Goal: Task Accomplishment & Management: Manage account settings

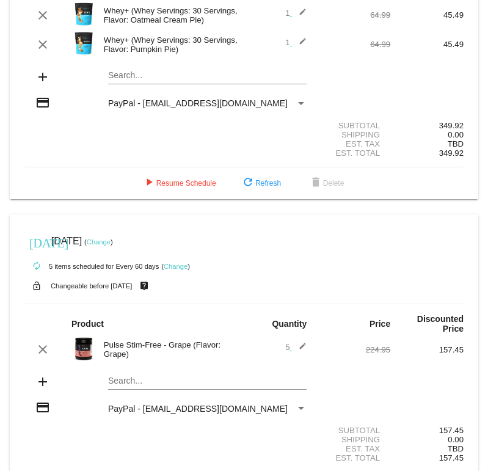
scroll to position [210, 0]
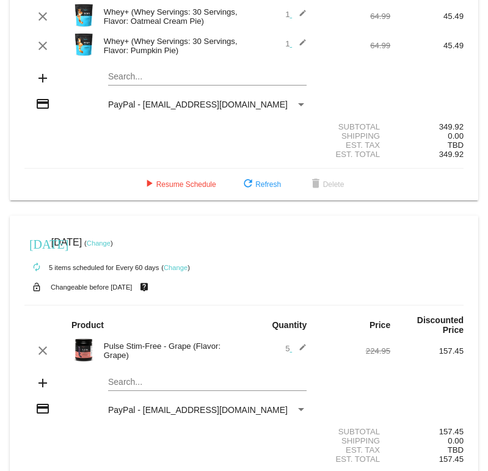
click at [111, 247] on link "Change" at bounding box center [99, 243] width 24 height 7
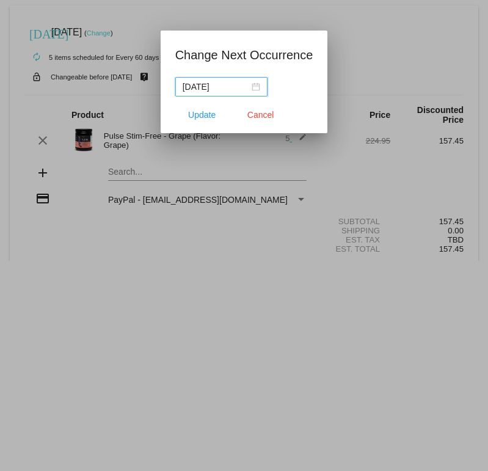
click at [260, 86] on nz-date-picker "[DATE]" at bounding box center [221, 87] width 92 height 20
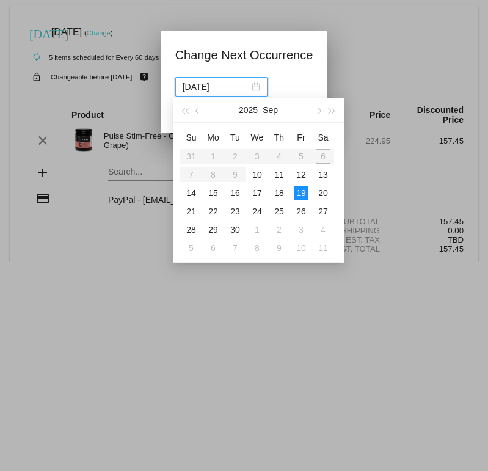
click at [336, 110] on button "button" at bounding box center [332, 110] width 13 height 24
click at [337, 112] on button "button" at bounding box center [332, 110] width 13 height 24
click at [314, 112] on button "button" at bounding box center [318, 110] width 13 height 24
click at [320, 109] on button "button" at bounding box center [318, 110] width 13 height 24
click at [186, 115] on button "button" at bounding box center [184, 110] width 13 height 24
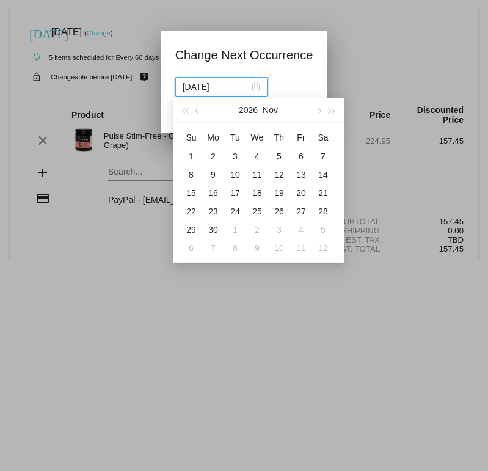
click at [190, 118] on button "button" at bounding box center [184, 110] width 13 height 24
click at [315, 112] on button "button" at bounding box center [318, 110] width 13 height 24
click at [205, 114] on div "[DATE]" at bounding box center [258, 110] width 106 height 24
click at [199, 119] on button "button" at bounding box center [197, 110] width 13 height 24
click at [203, 117] on button "button" at bounding box center [197, 110] width 13 height 24
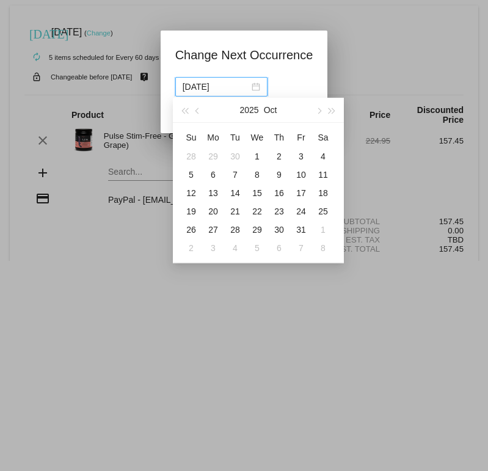
click at [219, 213] on div "20" at bounding box center [213, 211] width 15 height 15
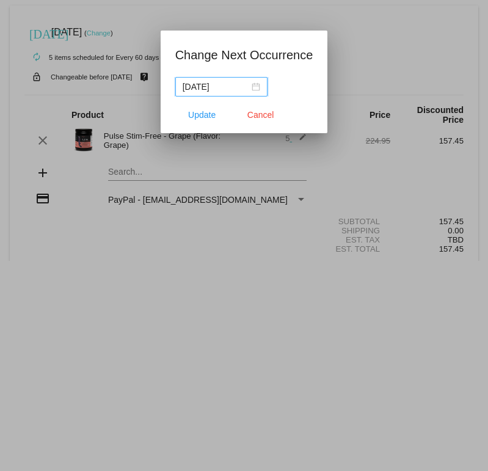
type input "[DATE]"
click at [202, 120] on span "Update" at bounding box center [202, 115] width 28 height 10
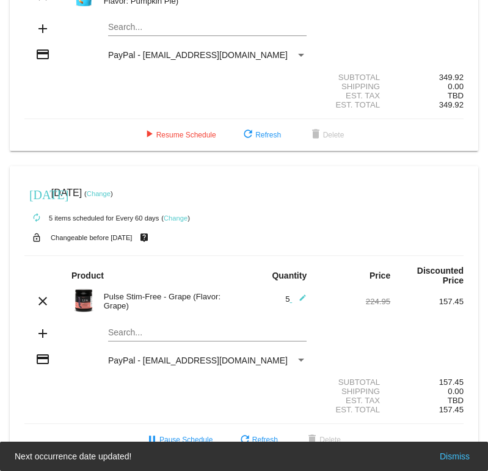
scroll to position [284, 0]
